Goal: Check status

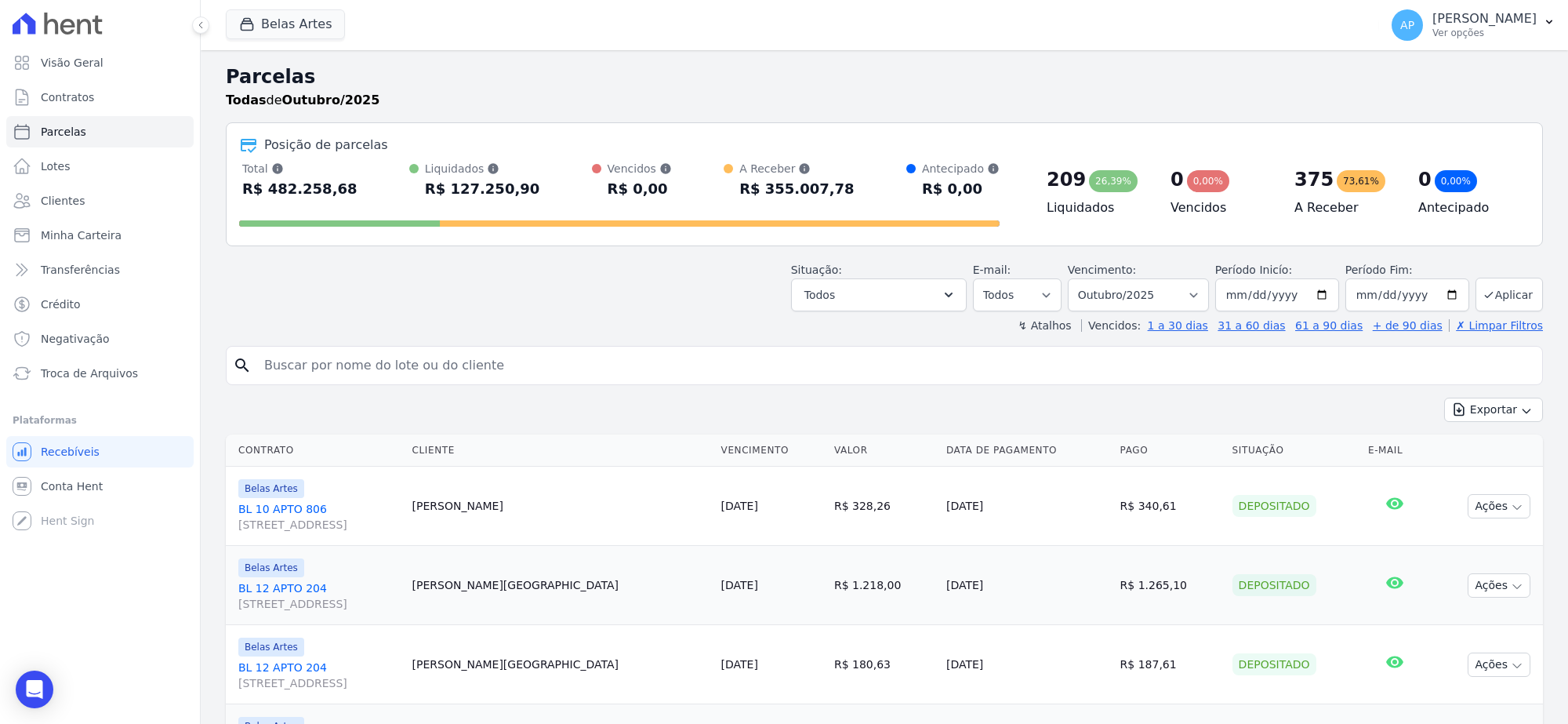
select select
type input "[PERSON_NAME]"
select select
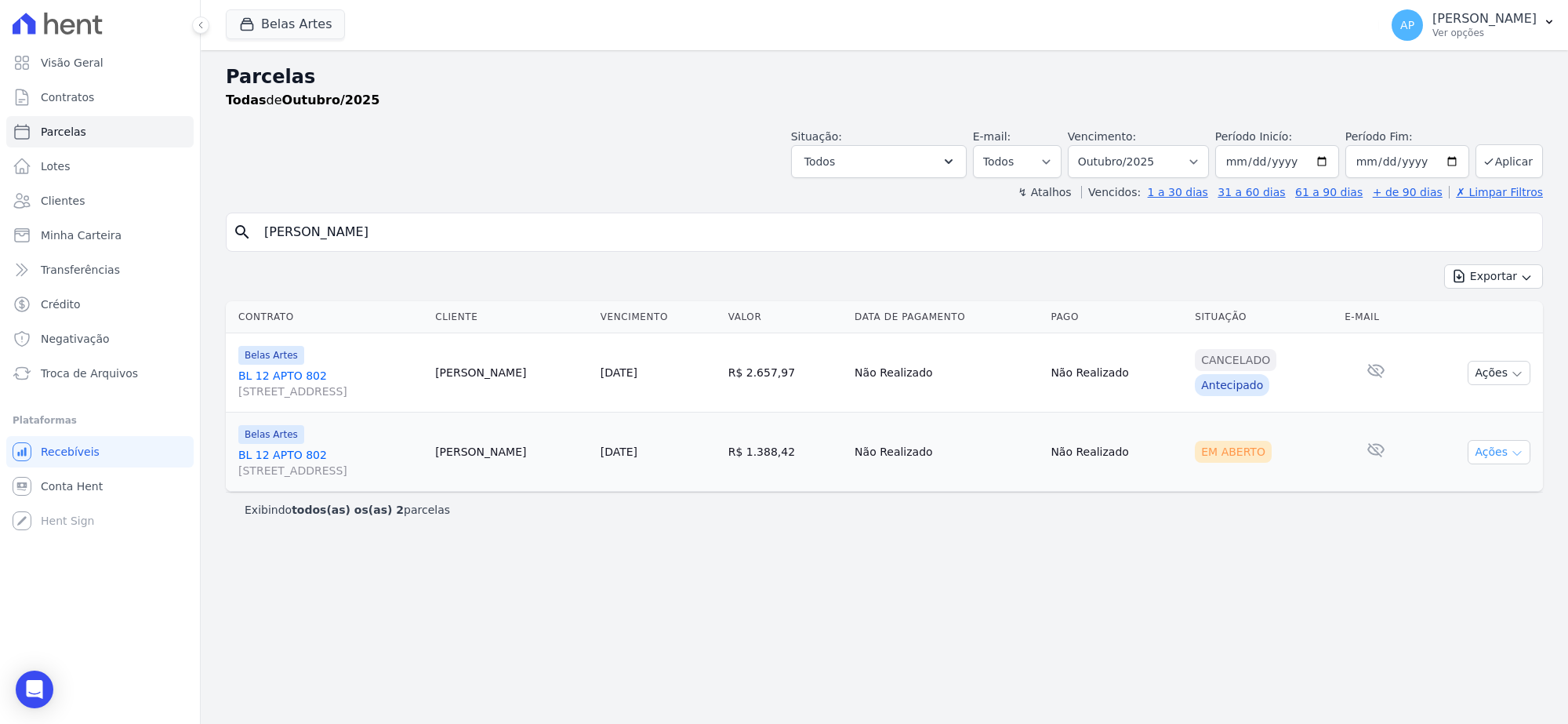
click at [1488, 453] on button "Ações" at bounding box center [1499, 452] width 63 height 24
click at [1513, 452] on icon "button" at bounding box center [1517, 453] width 13 height 13
click at [1511, 449] on icon "button" at bounding box center [1517, 453] width 13 height 13
click at [1506, 448] on button "Ações" at bounding box center [1499, 452] width 63 height 24
click at [263, 457] on link "[STREET_ADDRESS]" at bounding box center [330, 462] width 184 height 32
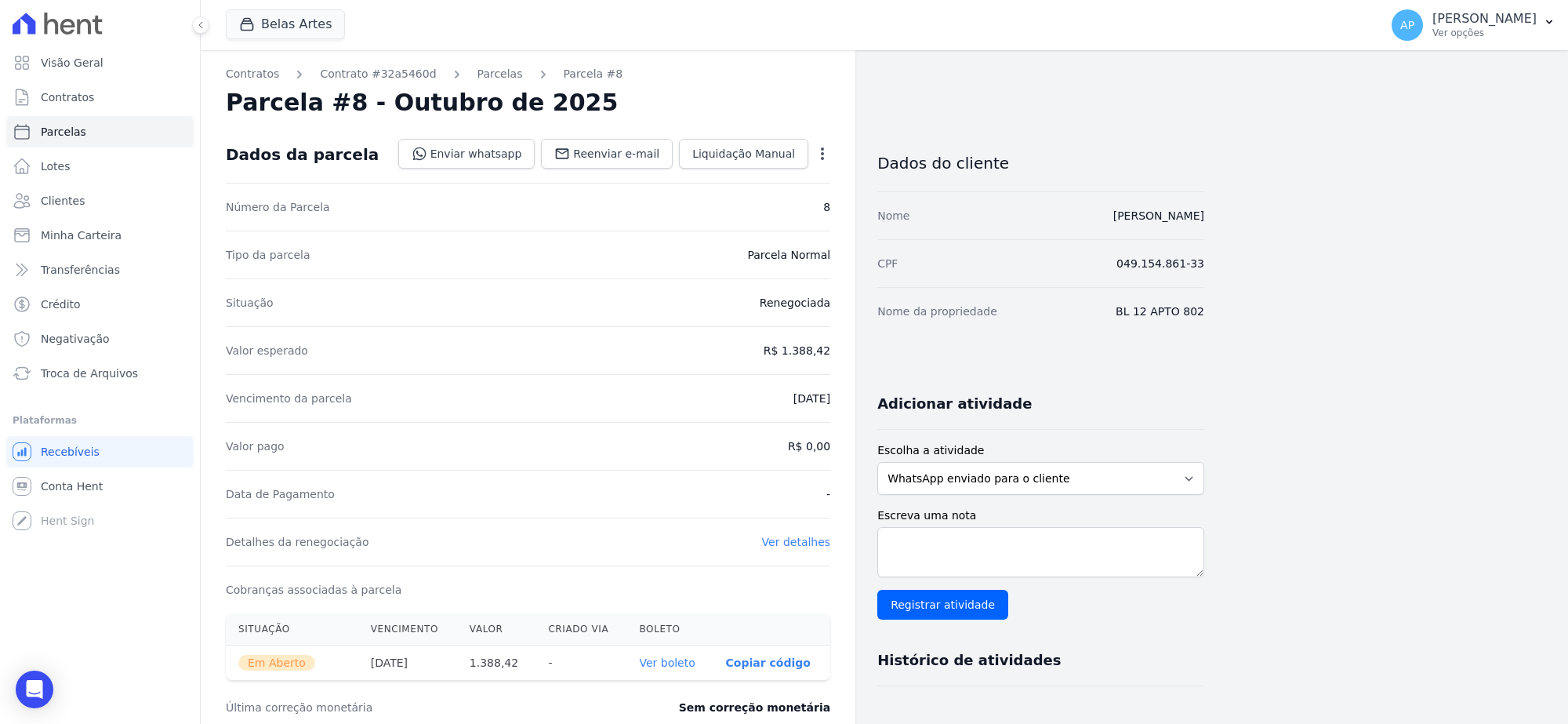
click at [655, 660] on link "Ver boleto" at bounding box center [666, 662] width 55 height 13
